Goal: Transaction & Acquisition: Purchase product/service

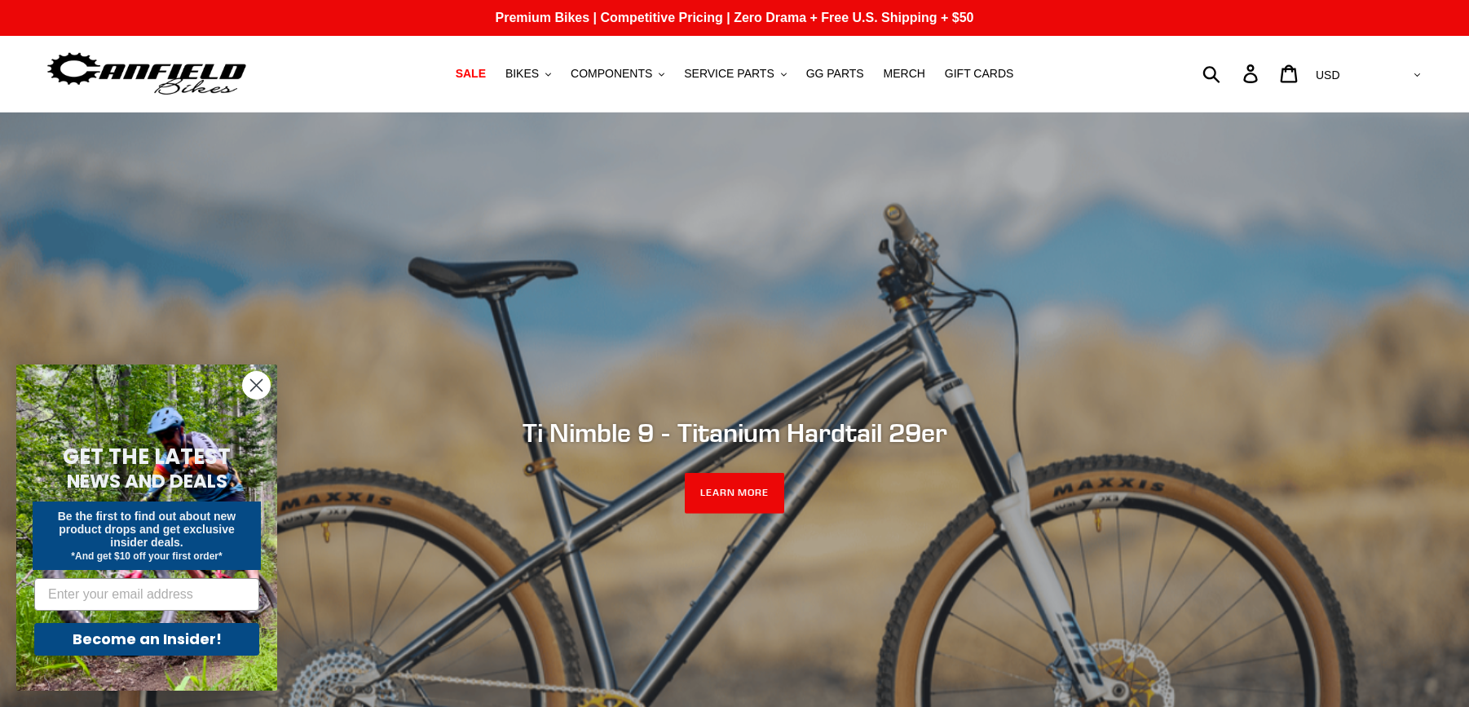
click at [250, 387] on circle "Close dialog" at bounding box center [256, 385] width 27 height 27
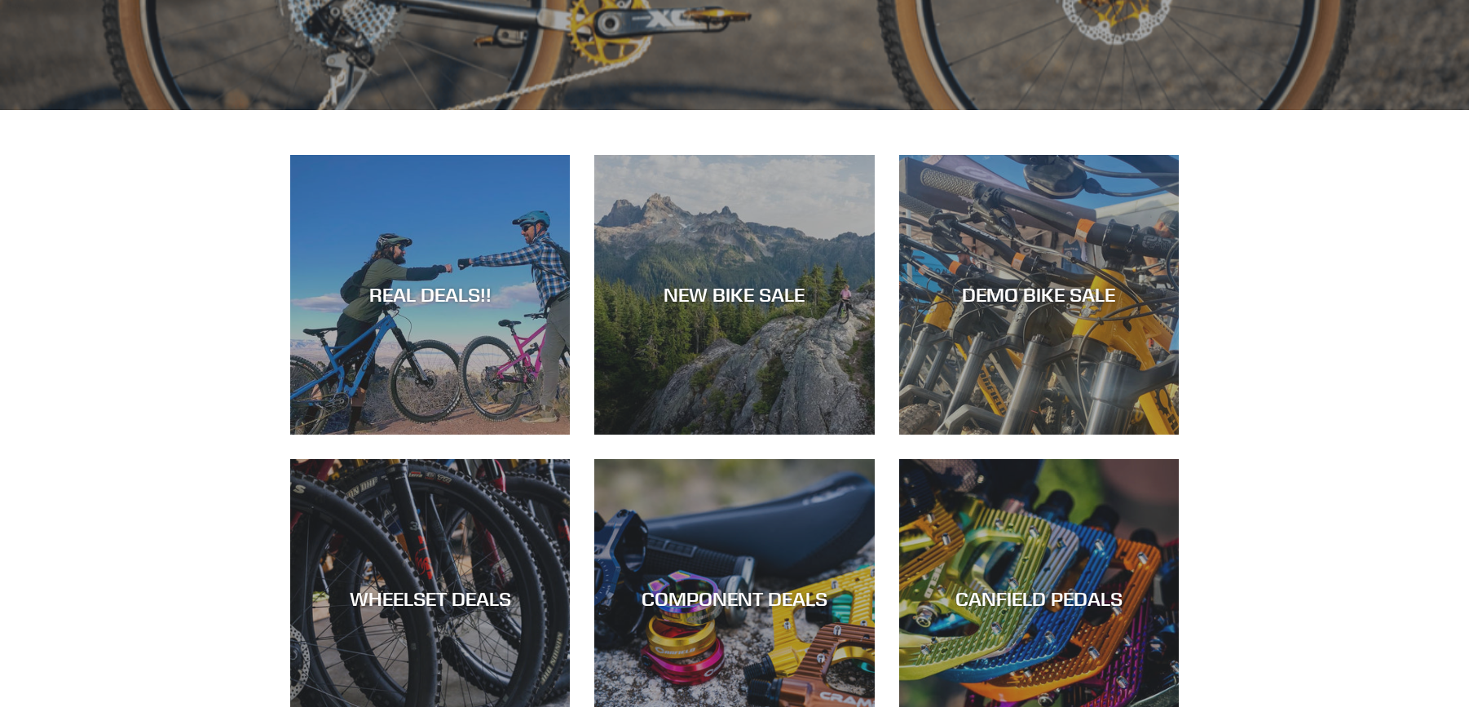
scroll to position [652, 0]
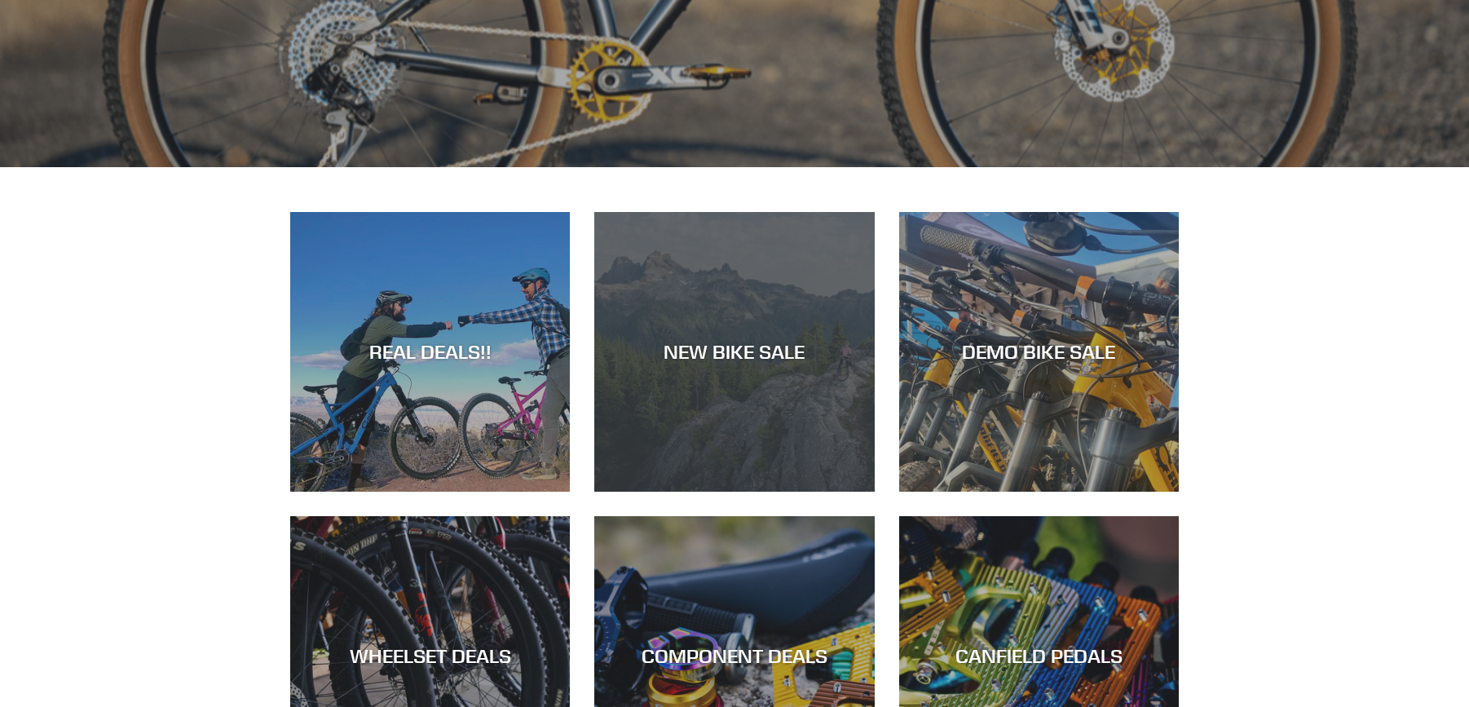
click at [802, 492] on div "NEW BIKE SALE" at bounding box center [734, 492] width 280 height 0
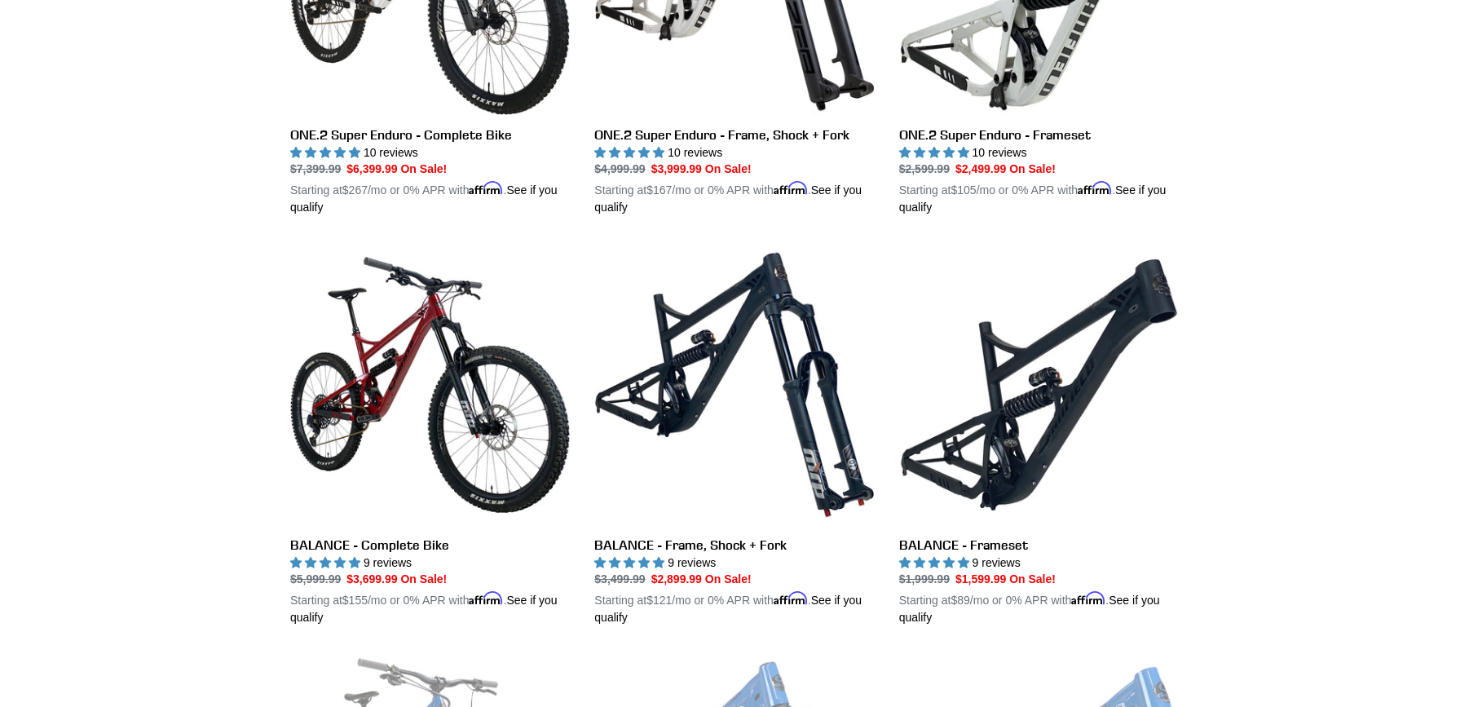
scroll to position [1467, 0]
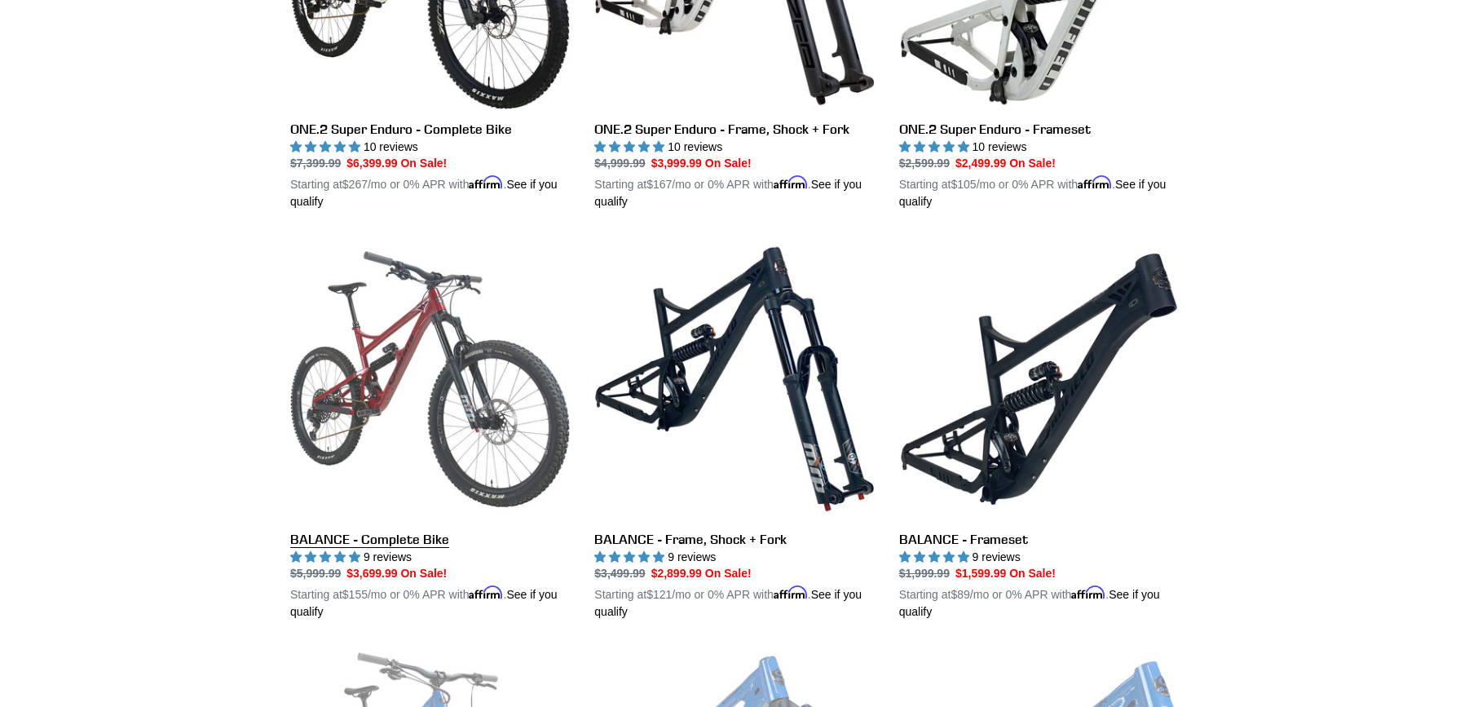
click at [484, 369] on link "BALANCE - Complete Bike" at bounding box center [430, 429] width 280 height 381
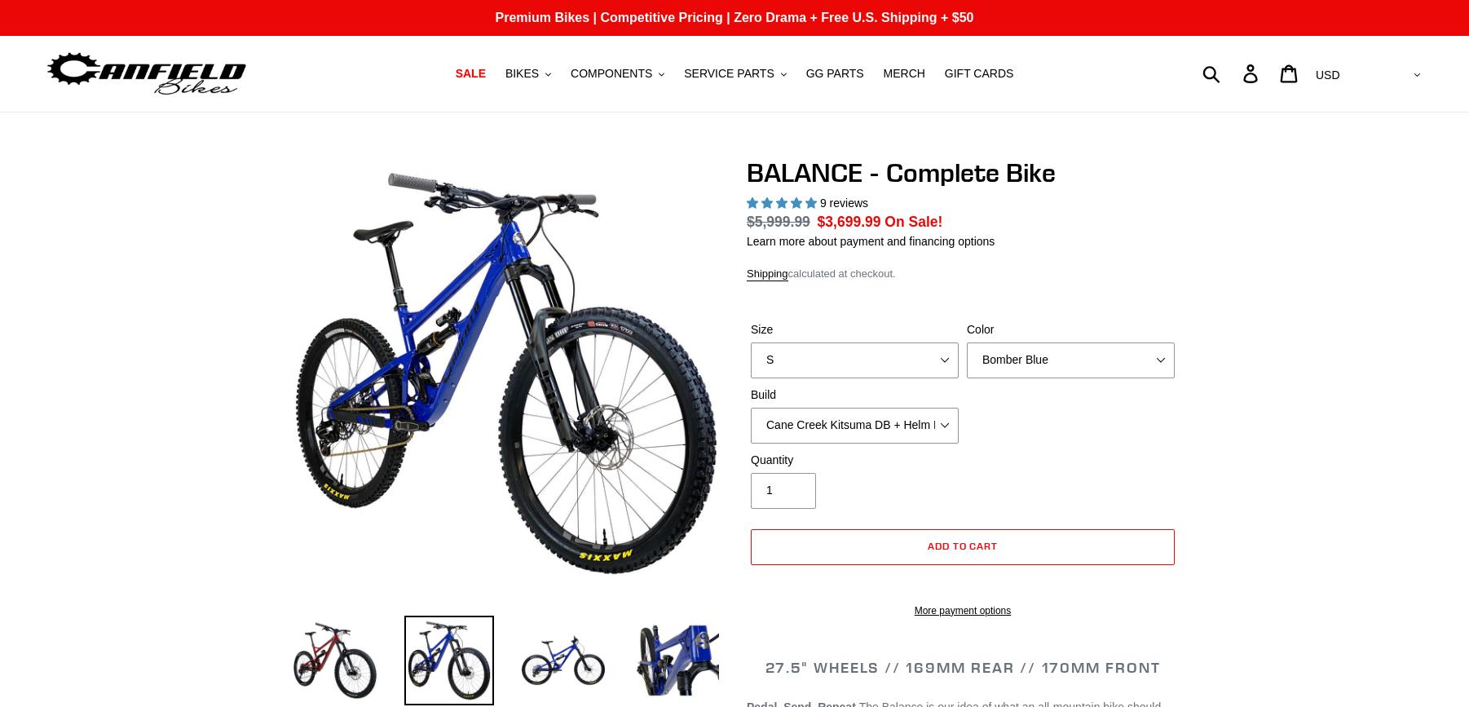
select select "highest-rating"
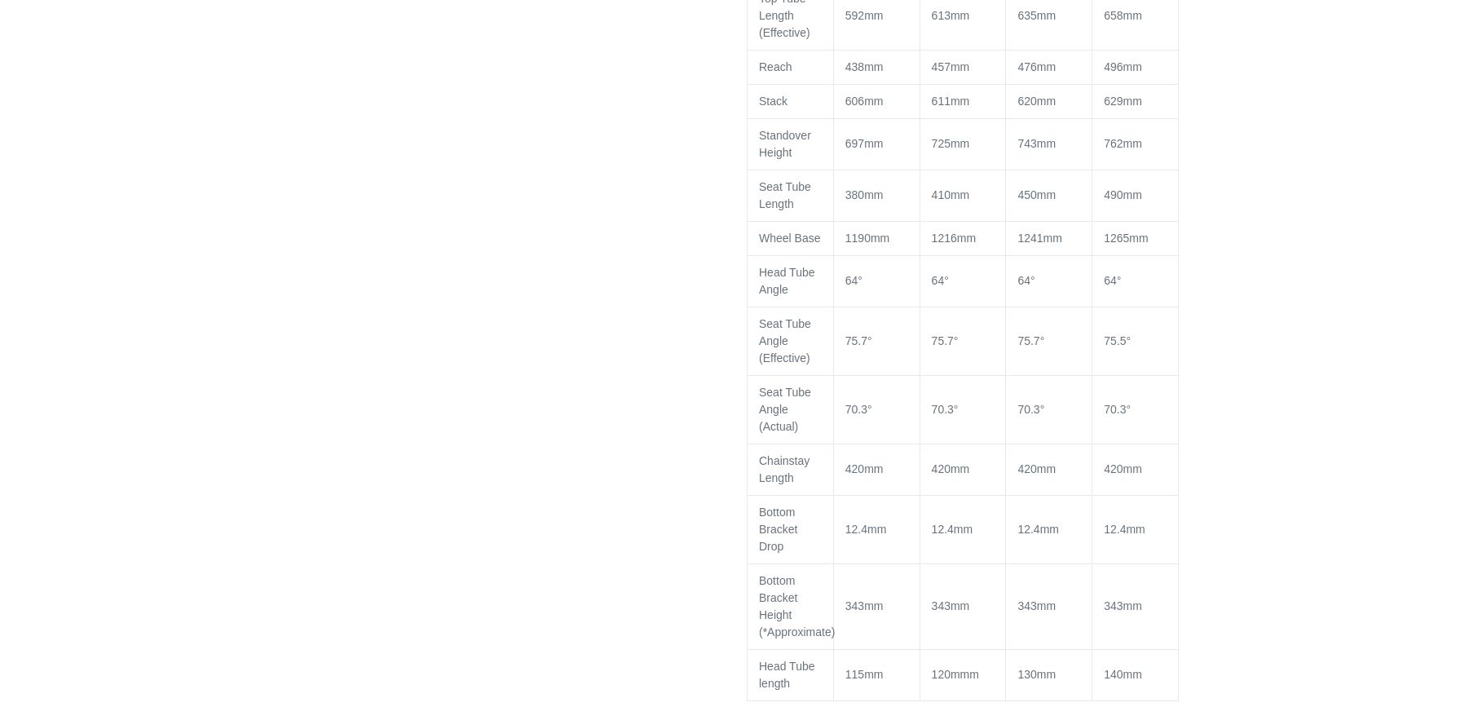
scroll to position [2201, 0]
